Goal: Transaction & Acquisition: Book appointment/travel/reservation

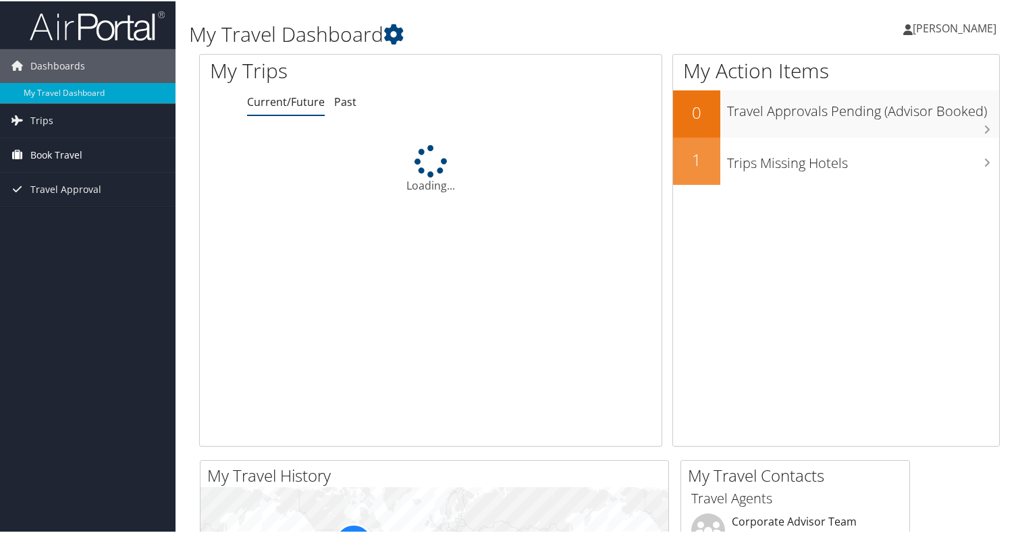
click at [69, 156] on span "Book Travel" at bounding box center [56, 154] width 52 height 34
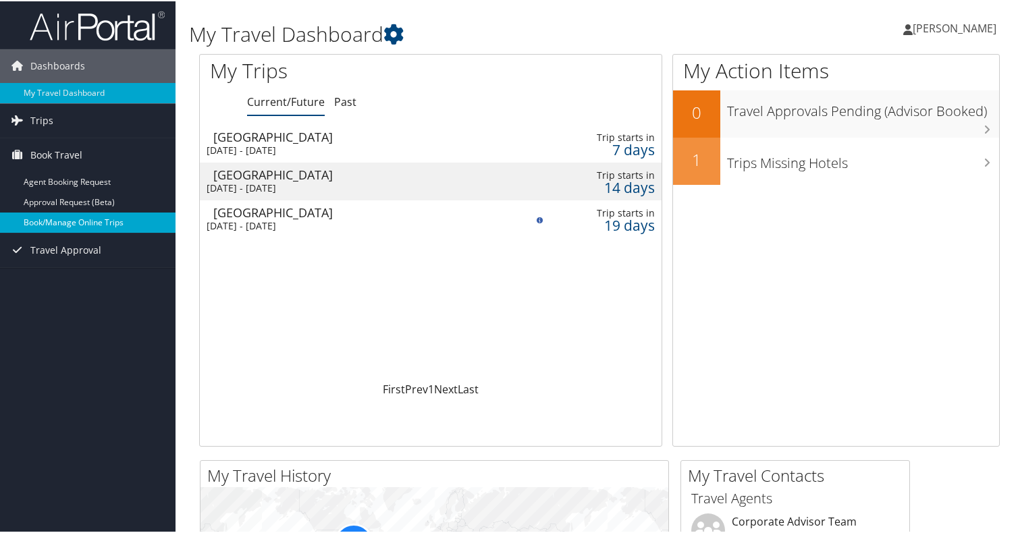
click at [60, 220] on link "Book/Manage Online Trips" at bounding box center [88, 221] width 176 height 20
click at [913, 28] on span "[PERSON_NAME]" at bounding box center [955, 27] width 84 height 15
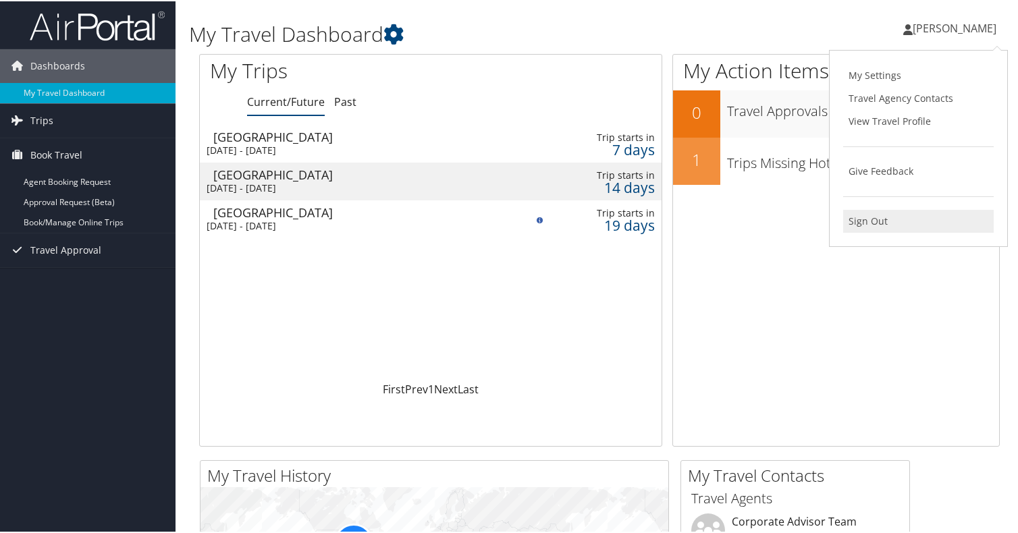
click at [857, 217] on link "Sign Out" at bounding box center [918, 220] width 151 height 23
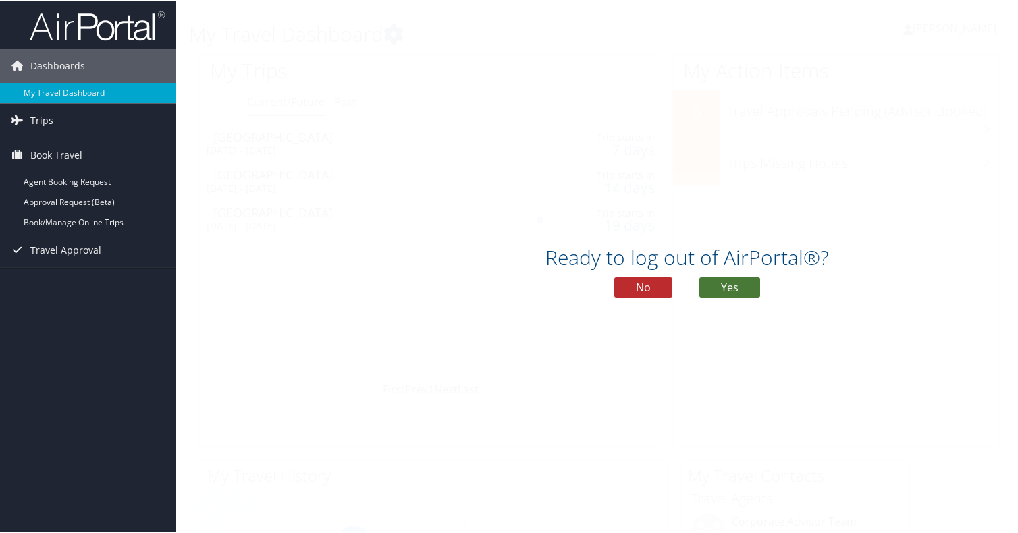
click at [735, 294] on button "Yes" at bounding box center [729, 286] width 61 height 20
